Goal: Check status: Check status

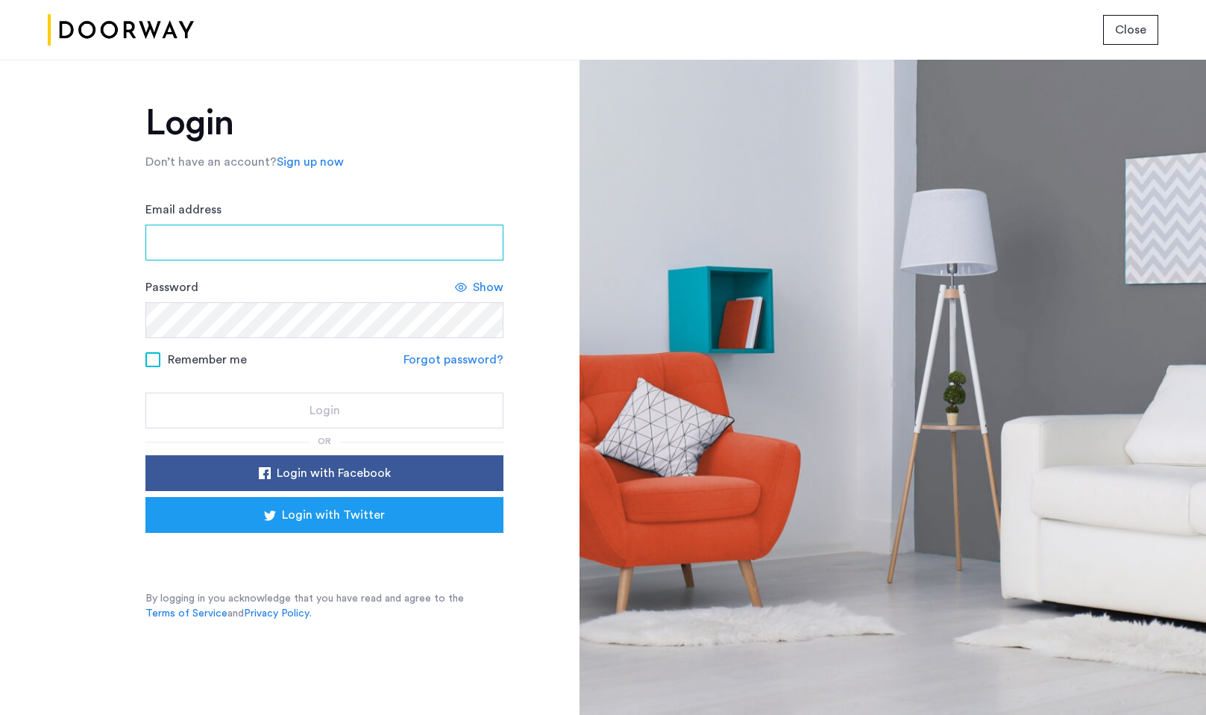
click at [417, 237] on input "Email address" at bounding box center [324, 243] width 358 height 36
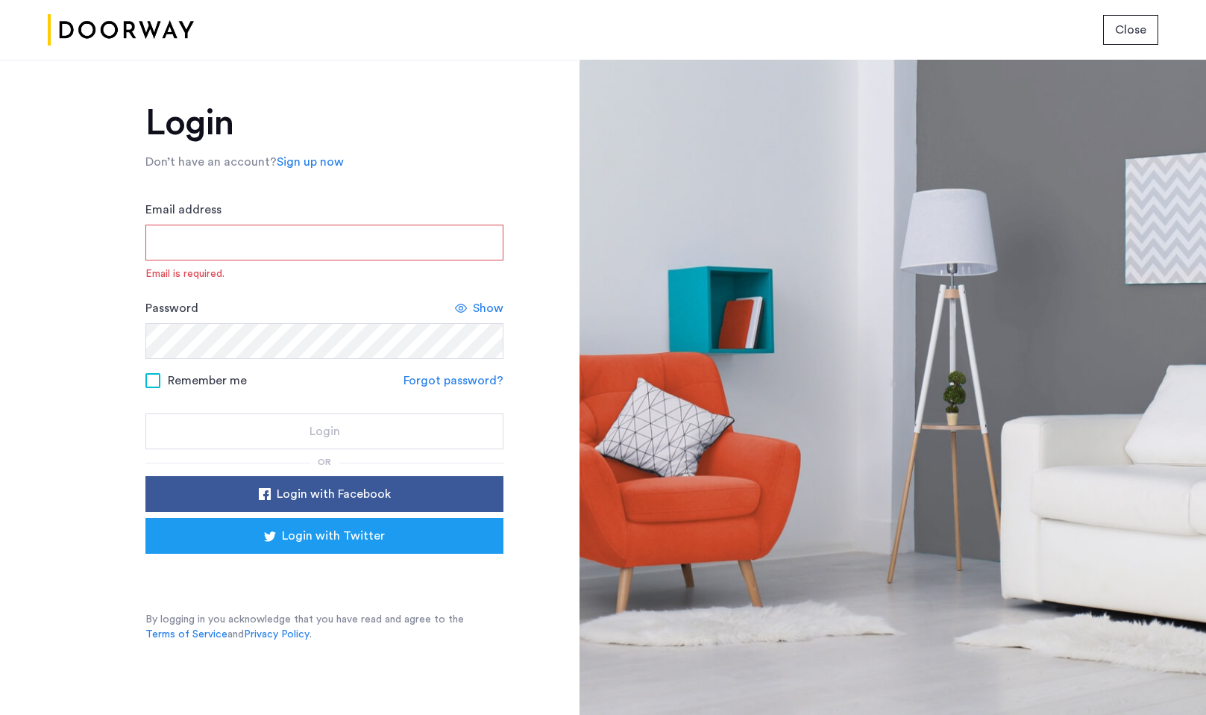
type input "**********"
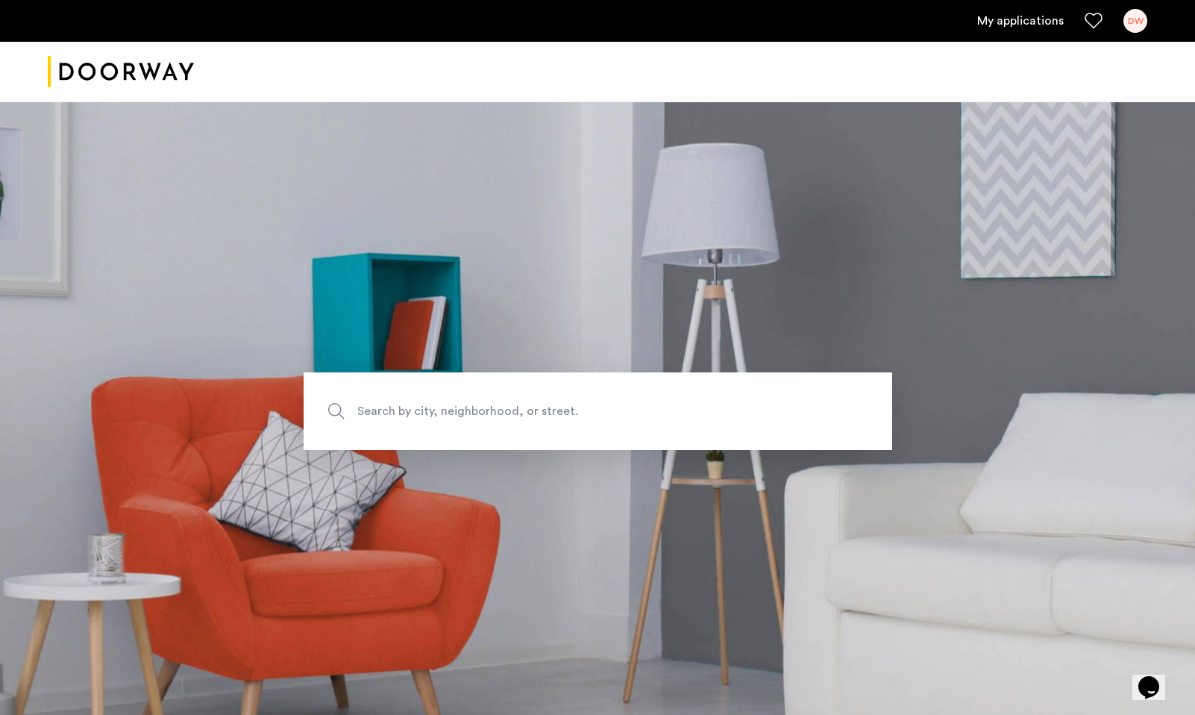
click at [1014, 13] on link "My applications" at bounding box center [1020, 21] width 87 height 18
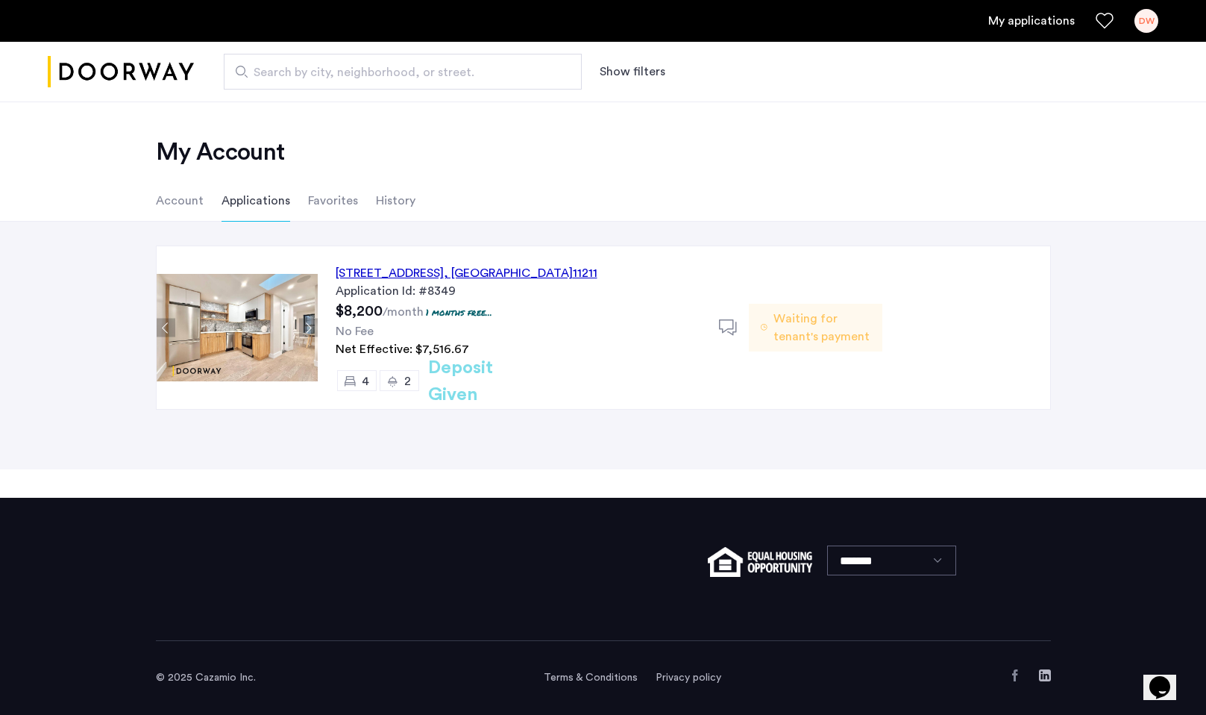
click at [820, 323] on span "Waiting for tenant's payment" at bounding box center [822, 328] width 97 height 36
click at [564, 270] on span ", [GEOGRAPHIC_DATA]" at bounding box center [508, 273] width 129 height 12
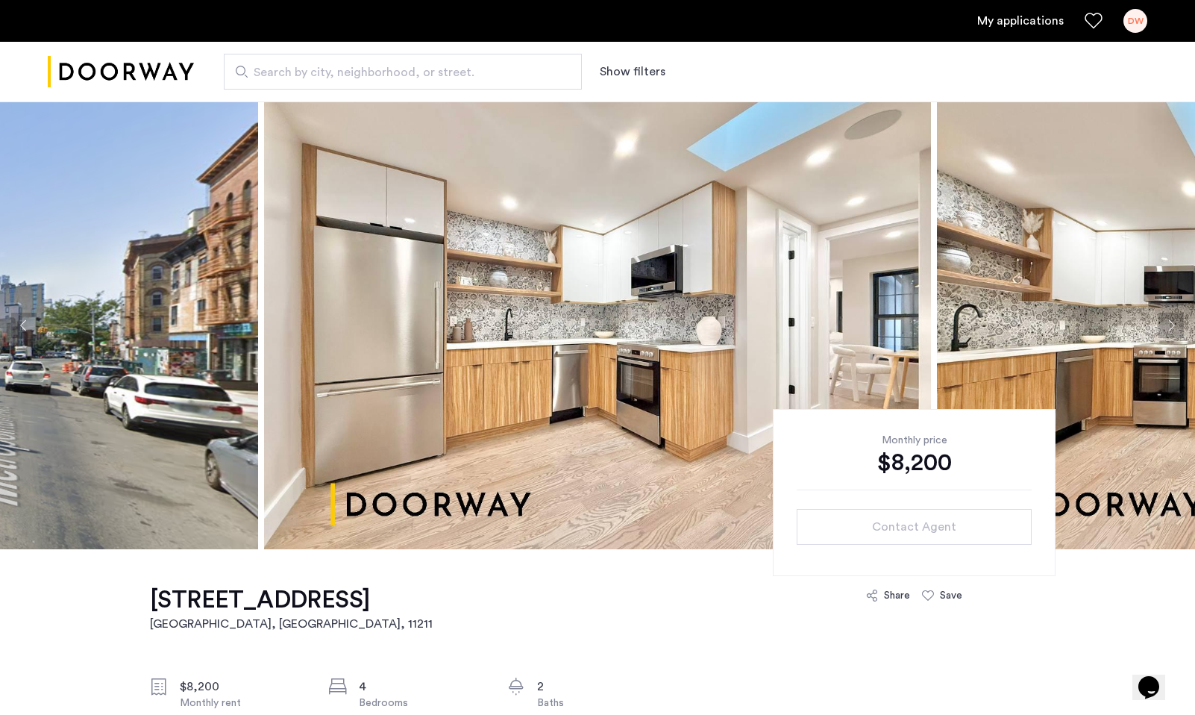
click at [986, 19] on link "My applications" at bounding box center [1020, 21] width 87 height 18
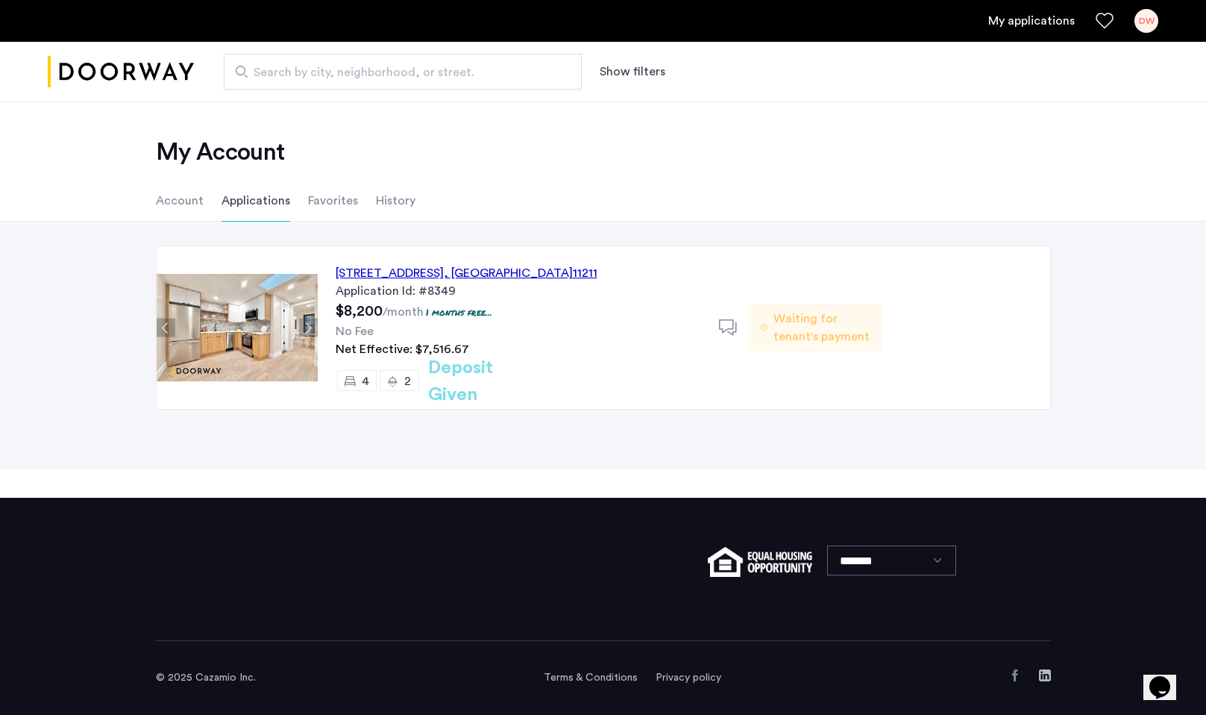
click at [401, 386] on div "2" at bounding box center [400, 380] width 40 height 21
click at [366, 380] on span "4" at bounding box center [365, 381] width 7 height 12
click at [829, 342] on span "Waiting for tenant's payment" at bounding box center [822, 328] width 97 height 36
click at [728, 331] on use at bounding box center [728, 327] width 18 height 16
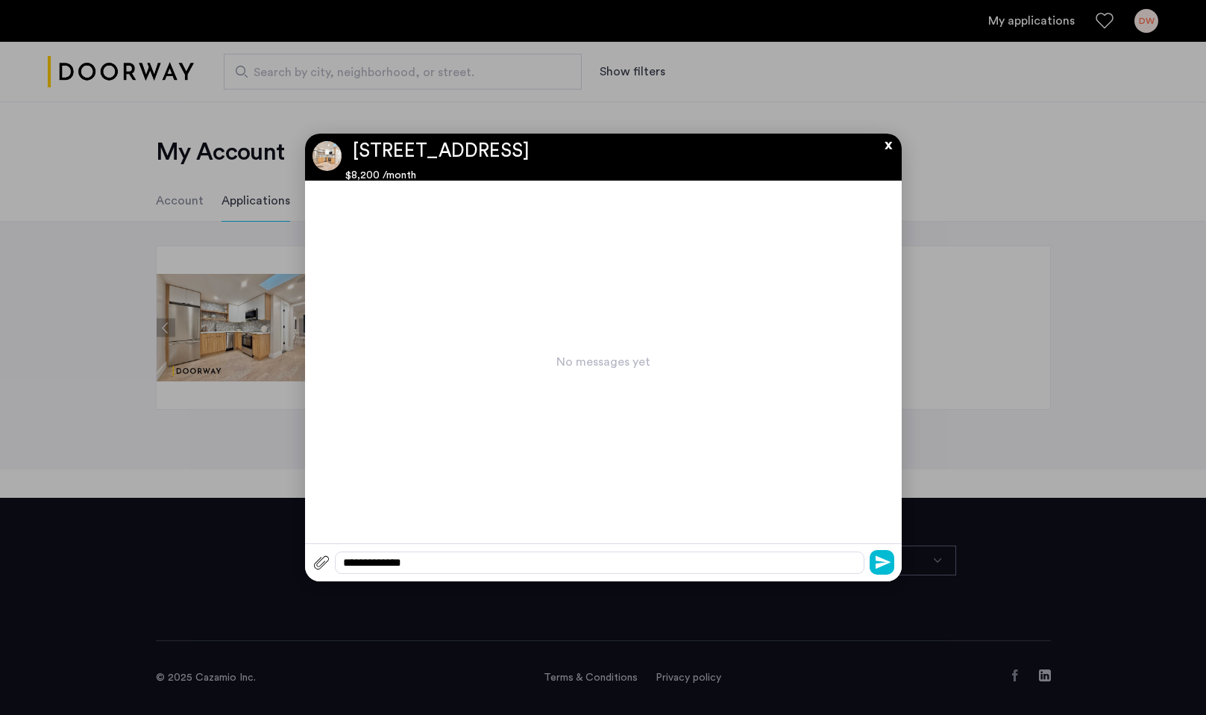
click at [889, 149] on button "x" at bounding box center [885, 142] width 22 height 16
